Goal: Check status

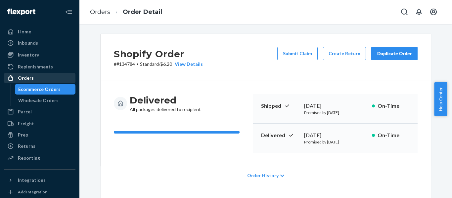
click at [38, 75] on div "Orders" at bounding box center [40, 77] width 70 height 9
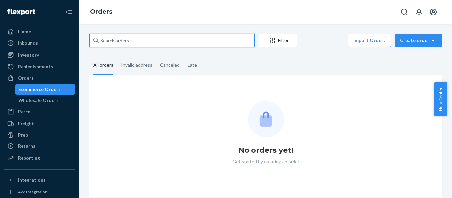
click at [144, 40] on input "text" at bounding box center [172, 40] width 166 height 13
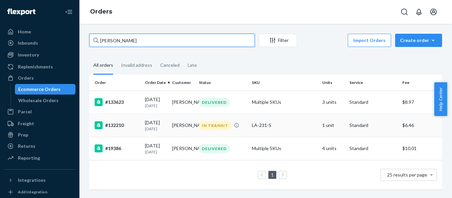
type input "elizabeth phelps"
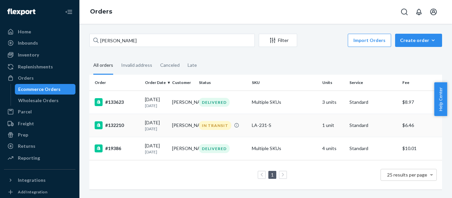
click at [131, 123] on div "#132210" at bounding box center [117, 125] width 45 height 8
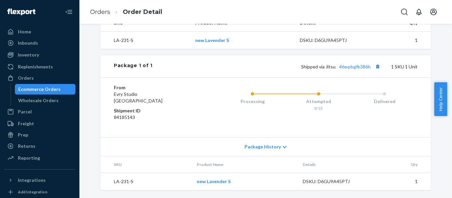
scroll to position [265, 0]
drag, startPoint x: 447, startPoint y: 153, endPoint x: 452, endPoint y: 95, distance: 57.8
click at [447, 95] on body "Home Inbounds Shipping Plans Problems Inventory Products Replenishments Orders …" at bounding box center [226, 99] width 452 height 198
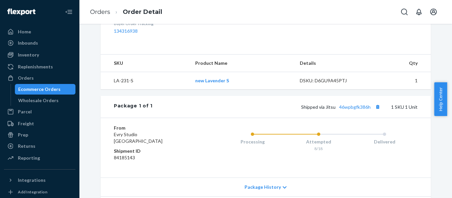
scroll to position [213, 0]
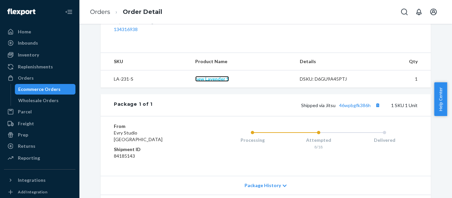
click at [207, 82] on link "new Lavender S" at bounding box center [212, 79] width 34 height 6
